Goal: Find specific page/section: Find specific page/section

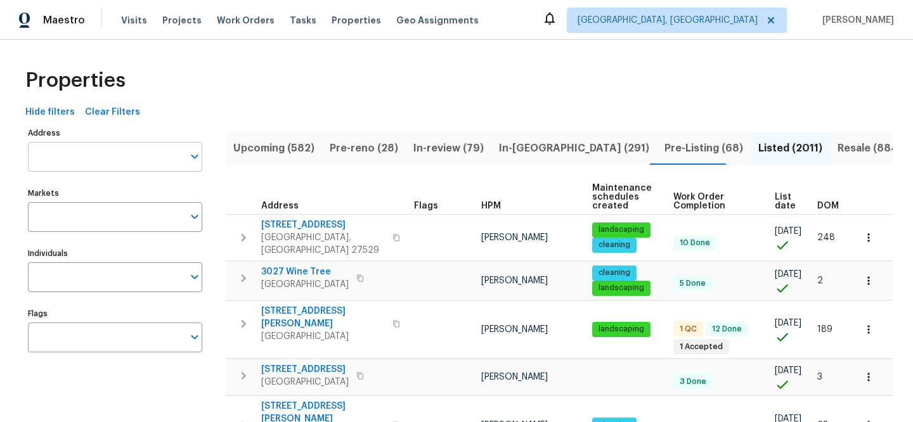
click at [175, 156] on input "Address" at bounding box center [105, 157] width 155 height 30
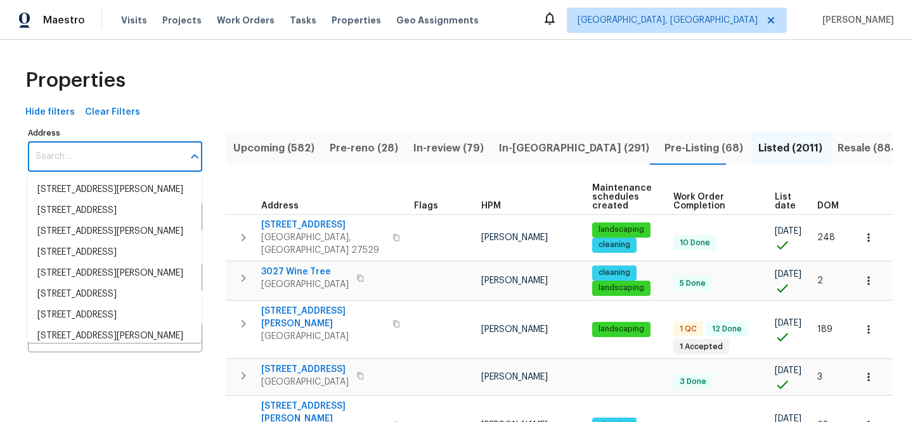
paste input "[STREET_ADDRESS]"
type input "[STREET_ADDRESS]"
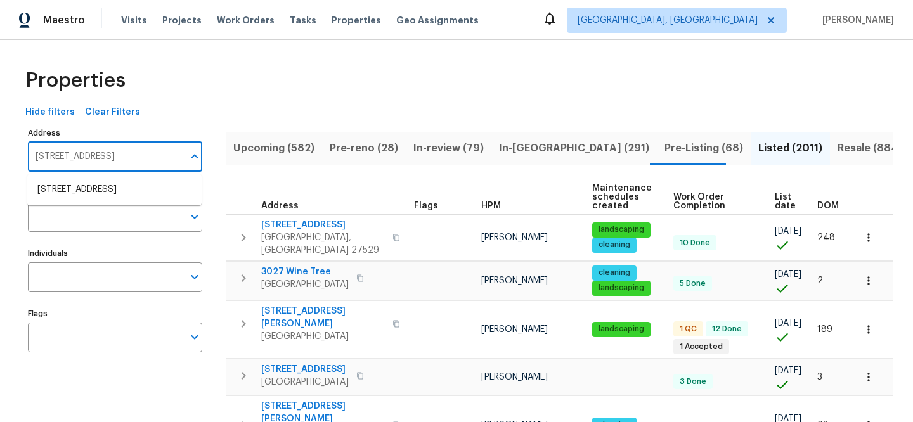
click at [151, 179] on ul "[STREET_ADDRESS]" at bounding box center [114, 189] width 174 height 31
click at [150, 181] on li "[STREET_ADDRESS]" at bounding box center [114, 190] width 174 height 21
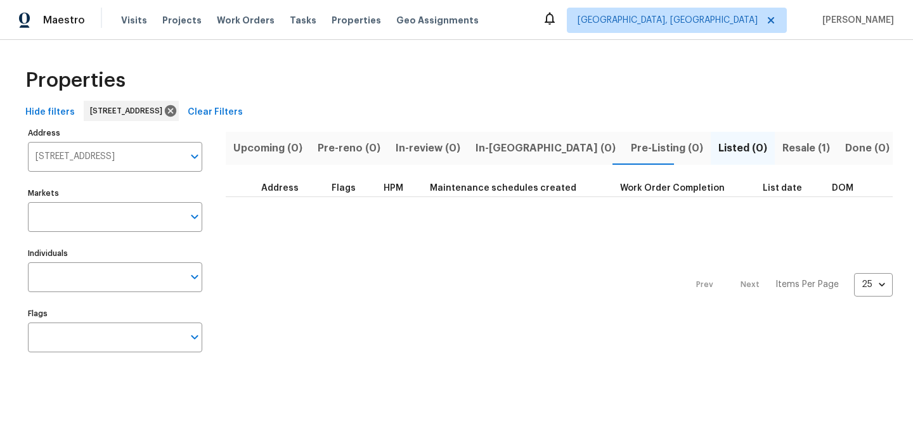
click at [243, 116] on span "Clear Filters" at bounding box center [215, 113] width 55 height 16
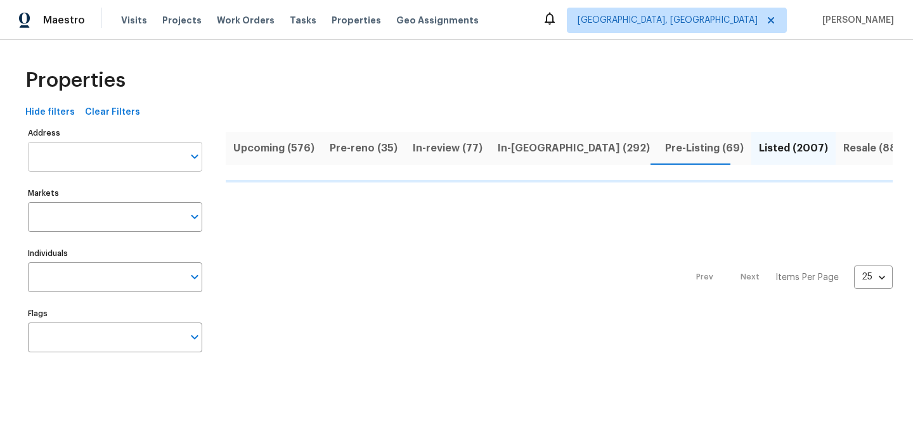
click at [144, 161] on input "Address" at bounding box center [105, 157] width 155 height 30
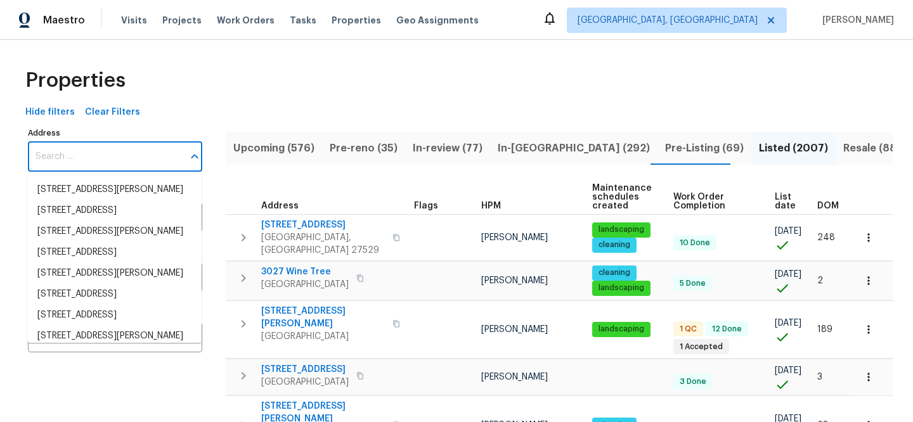
click at [145, 164] on input "Address" at bounding box center [105, 157] width 155 height 30
paste input "[STREET_ADDRESS]"
type input "[STREET_ADDRESS]"
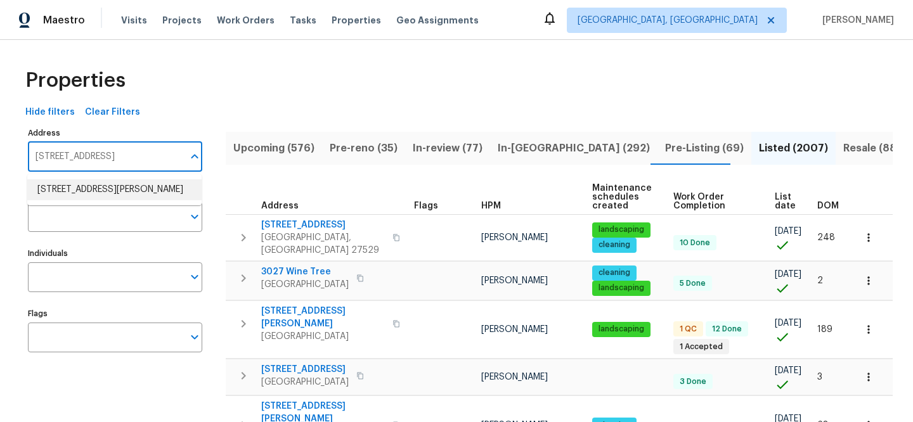
click at [138, 192] on li "[STREET_ADDRESS][PERSON_NAME]" at bounding box center [114, 190] width 174 height 21
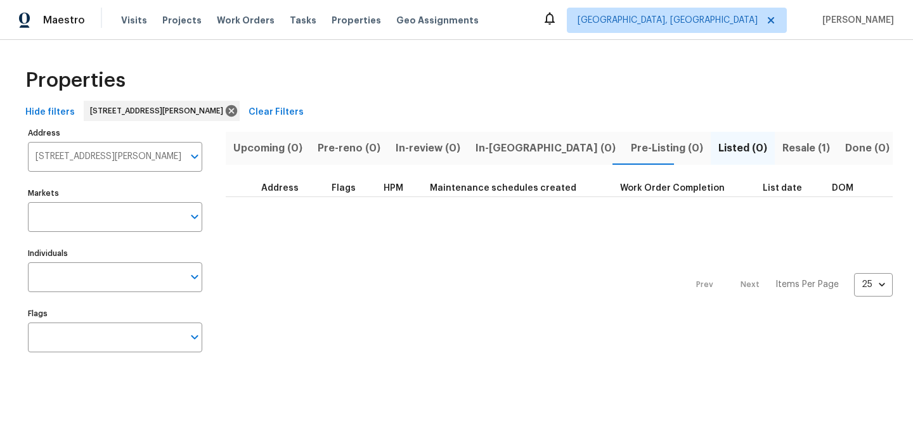
click at [783, 150] on span "Resale (1)" at bounding box center [807, 149] width 48 height 18
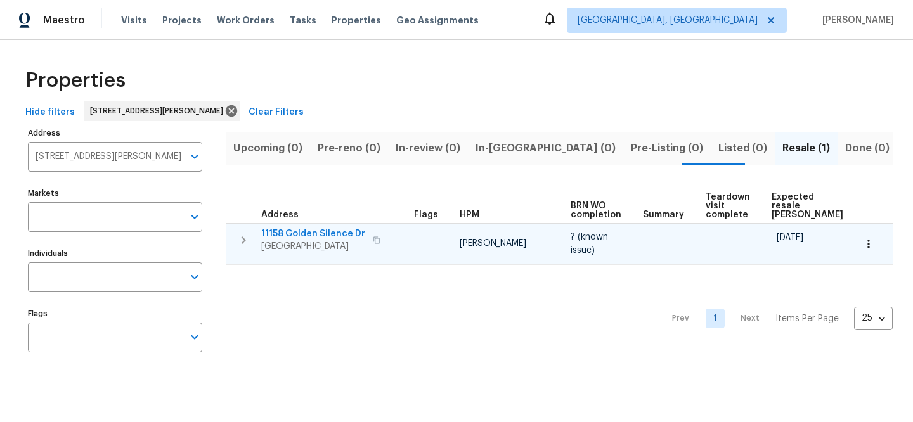
click at [313, 232] on span "11158 Golden Silence Dr" at bounding box center [313, 234] width 104 height 13
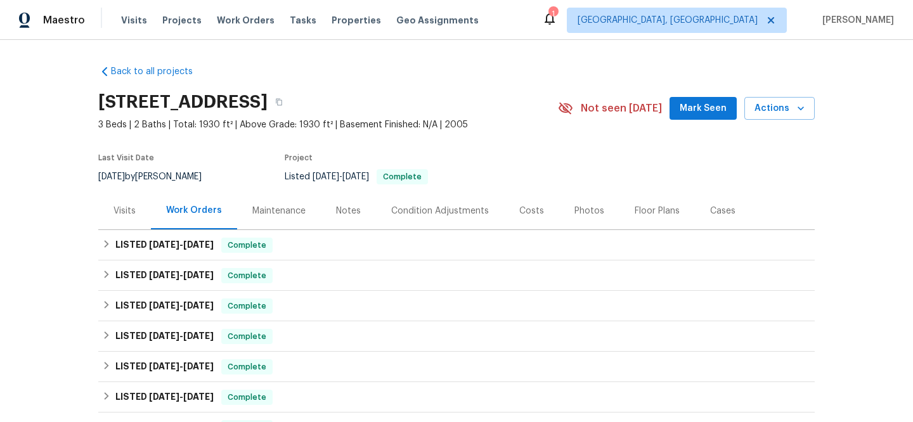
click at [123, 208] on div "Visits" at bounding box center [125, 211] width 22 height 13
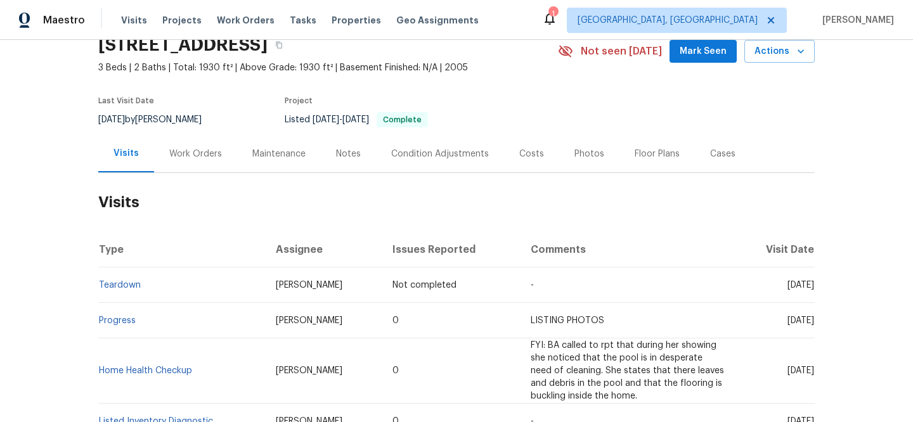
scroll to position [110, 0]
